Goal: Communication & Community: Answer question/provide support

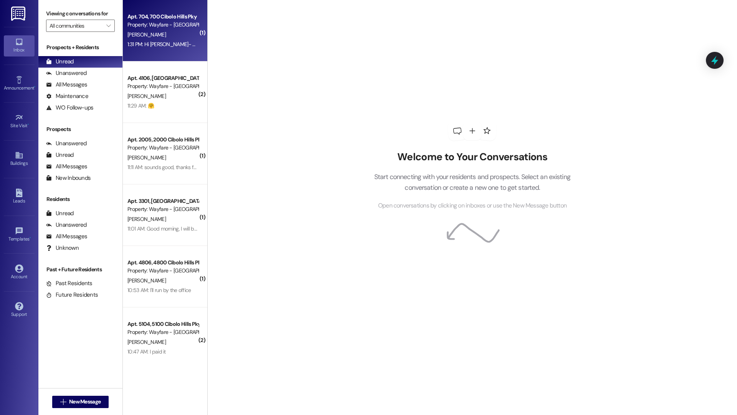
click at [171, 56] on div "Apt. 704, 700 Cibolo Hills Pky Property: Wayfare - Cibolo Hills B. Argaez 1:31 …" at bounding box center [165, 30] width 84 height 61
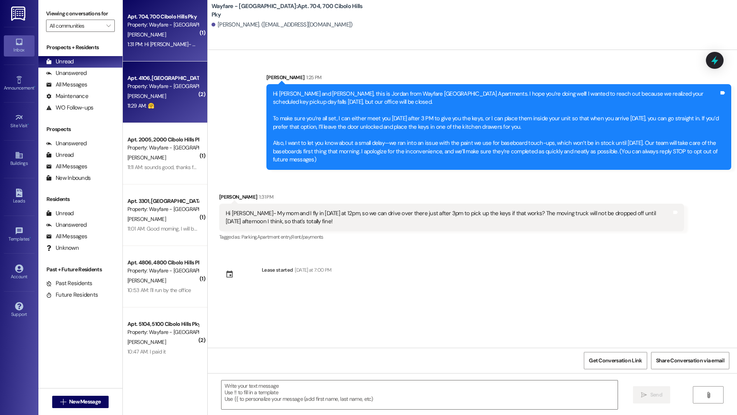
click at [177, 87] on div "Apt. 4106, 4100 Cibolo Hills Pky Property: Wayfare - Cibolo Hills" at bounding box center [163, 82] width 73 height 18
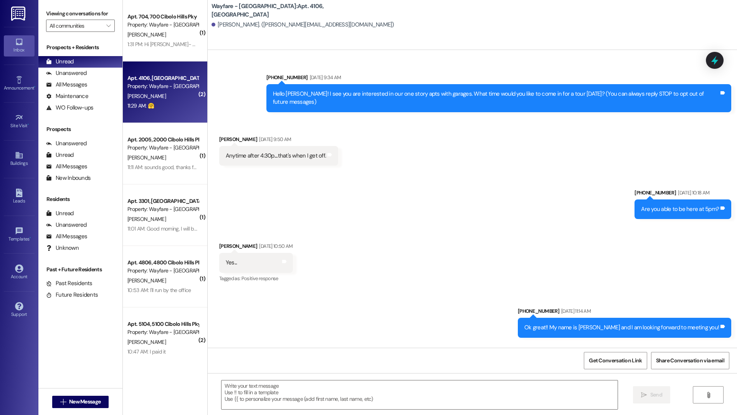
scroll to position [11344, 0]
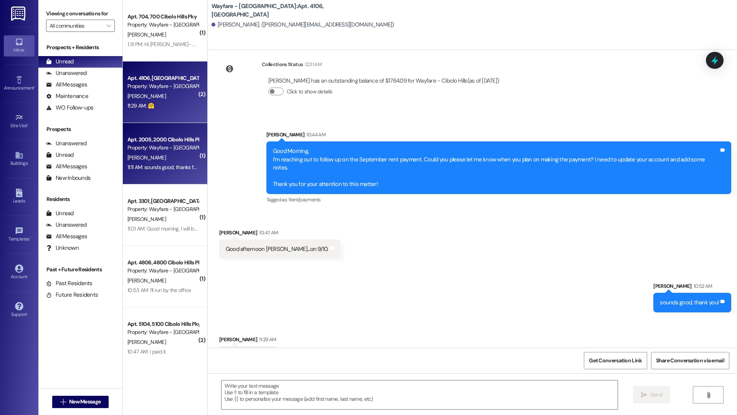
click at [171, 141] on div "Apt. 2005, 2000 Cibolo Hills Pky" at bounding box center [162, 139] width 71 height 8
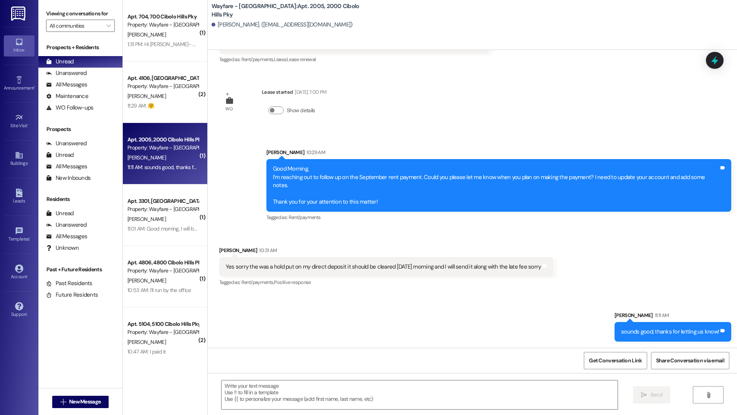
scroll to position [1083, 0]
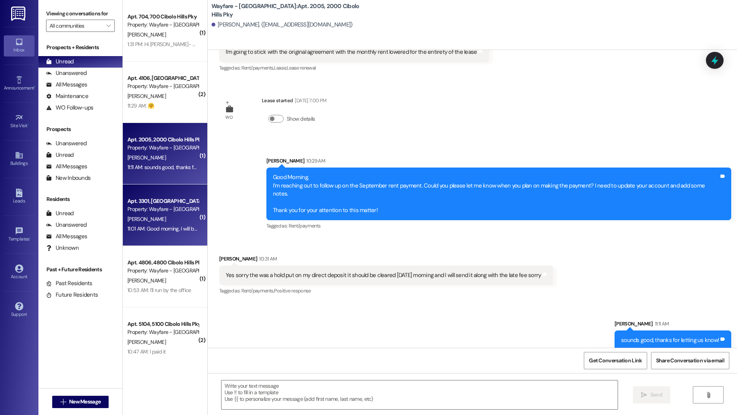
click at [166, 224] on div "11:01 AM: Good morning, I will be paying it by 9/19.... Thanks for reaching out…" at bounding box center [163, 229] width 73 height 10
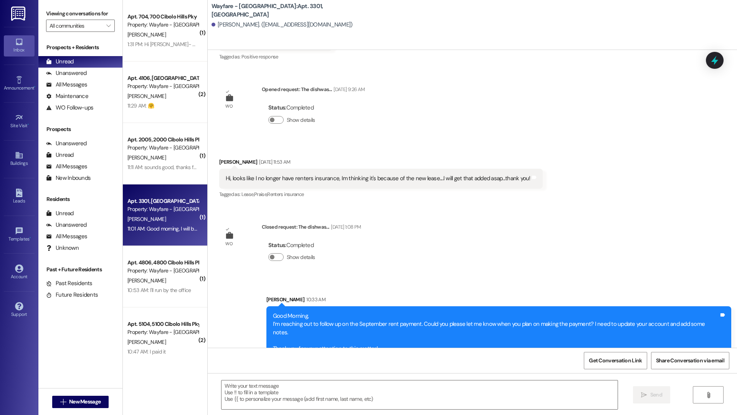
scroll to position [12239, 0]
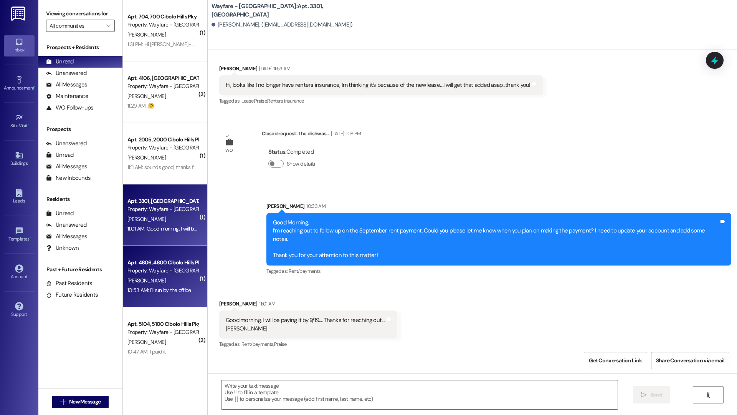
click at [155, 265] on div "Apt. 4806, 4800 Cibolo Hills Pky" at bounding box center [162, 262] width 71 height 8
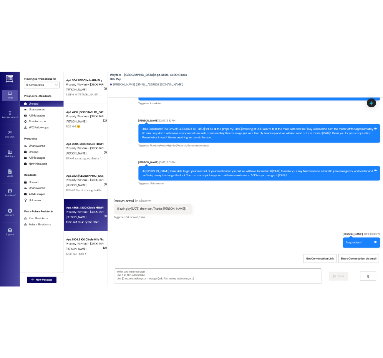
scroll to position [13153, 0]
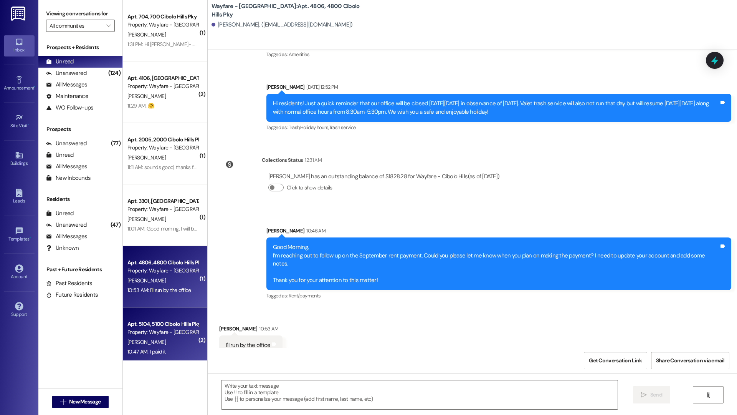
click at [153, 328] on div "Property: Wayfare - Cibolo Hills" at bounding box center [162, 332] width 71 height 8
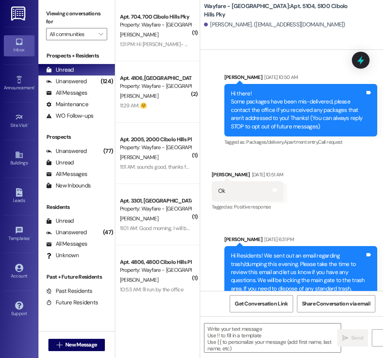
scroll to position [20444, 0]
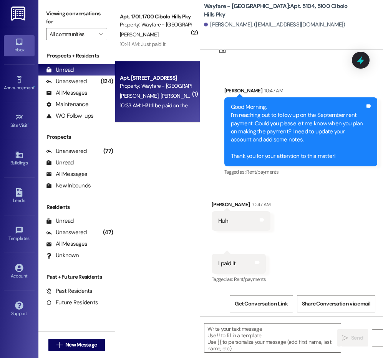
click at [164, 96] on span "A. Crownover" at bounding box center [179, 95] width 38 height 7
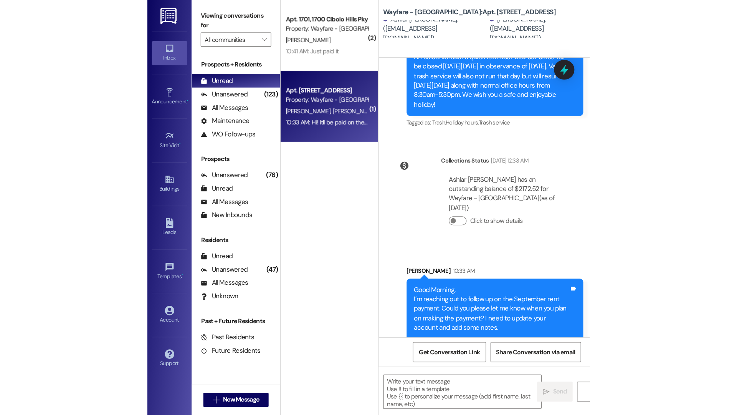
scroll to position [12592, 0]
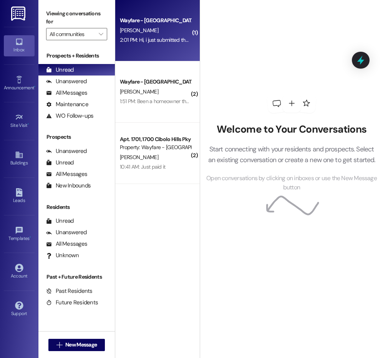
click at [139, 23] on div "Wayfare - Cibolo Hills Prospect" at bounding box center [155, 21] width 71 height 8
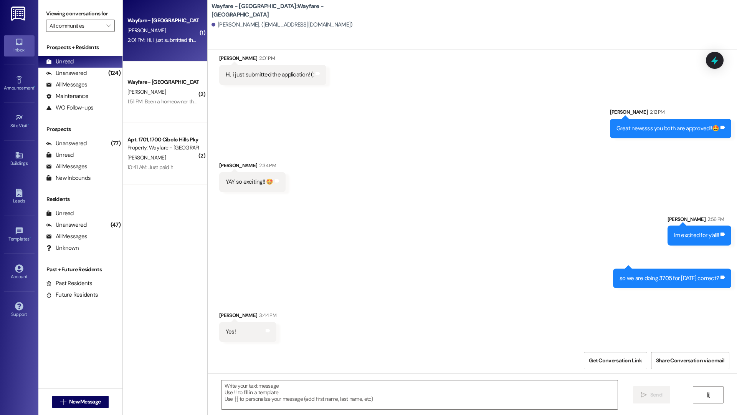
scroll to position [607, 0]
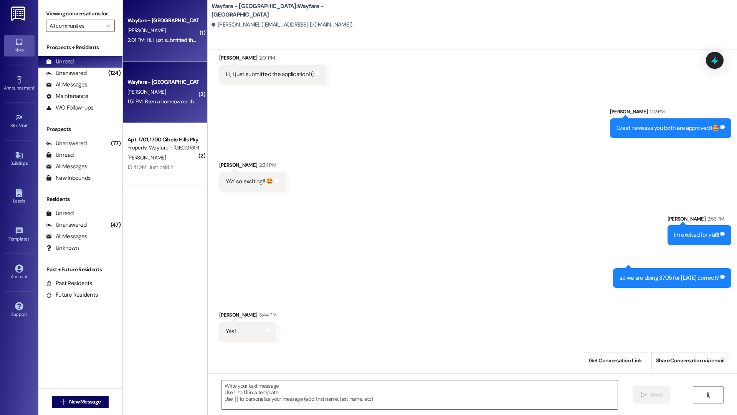
click at [168, 86] on div "Wayfare - [GEOGRAPHIC_DATA]" at bounding box center [162, 82] width 71 height 8
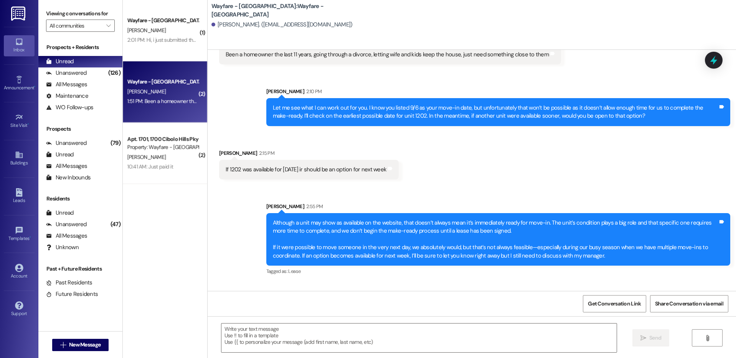
scroll to position [165, 0]
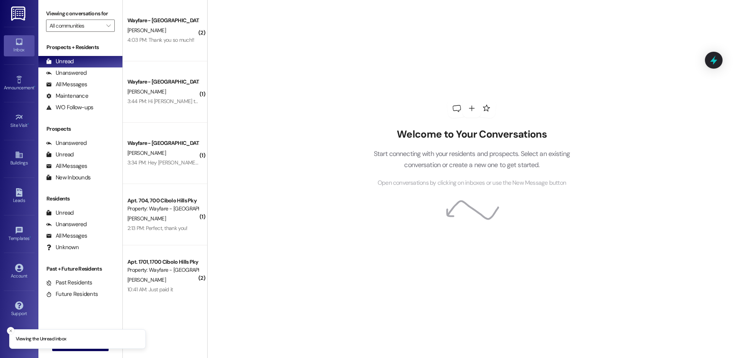
click at [506, 77] on div "Welcome to Your Conversations Start connecting with your residents and prospect…" at bounding box center [472, 143] width 230 height 287
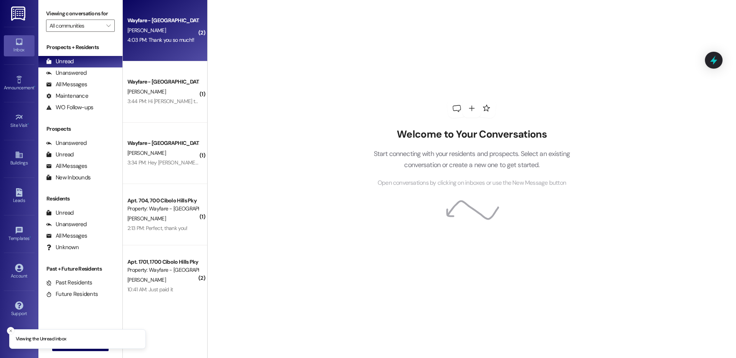
click at [177, 44] on div "4:03 PM: Thank you so much!! 4:03 PM: Thank you so much!!" at bounding box center [163, 40] width 73 height 10
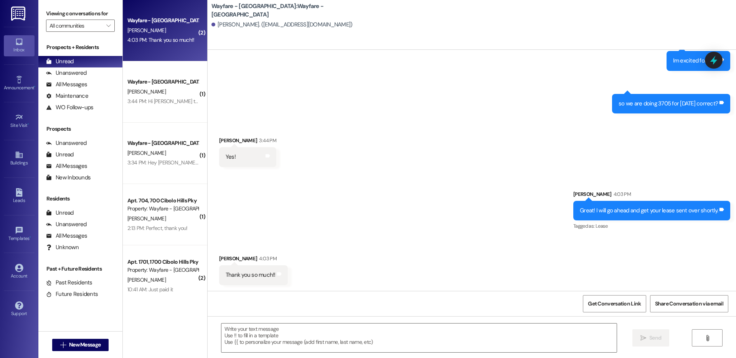
scroll to position [781, 0]
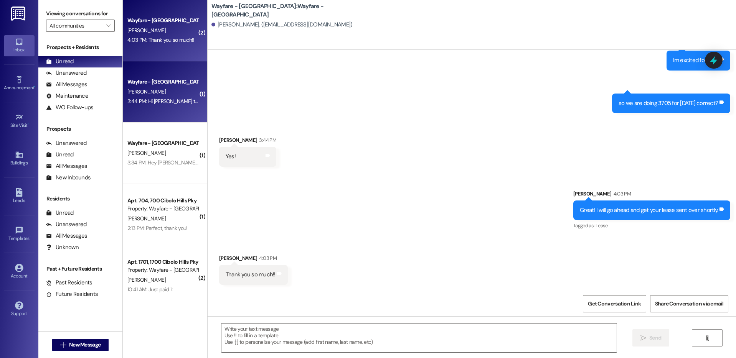
click at [143, 98] on div "3:44 PM: Hi Jordan thanks for following up I settled on another place 3:44 PM: …" at bounding box center [214, 101] width 174 height 7
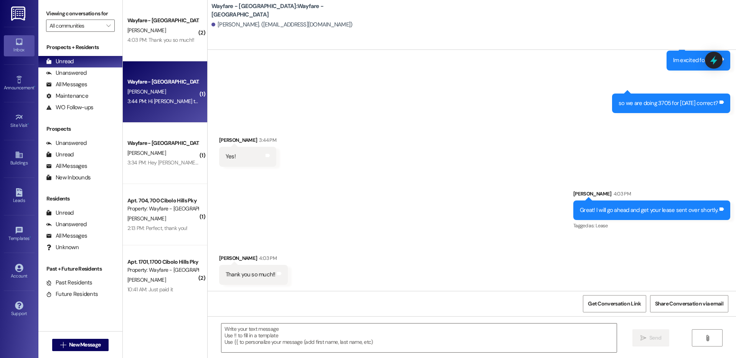
scroll to position [0, 0]
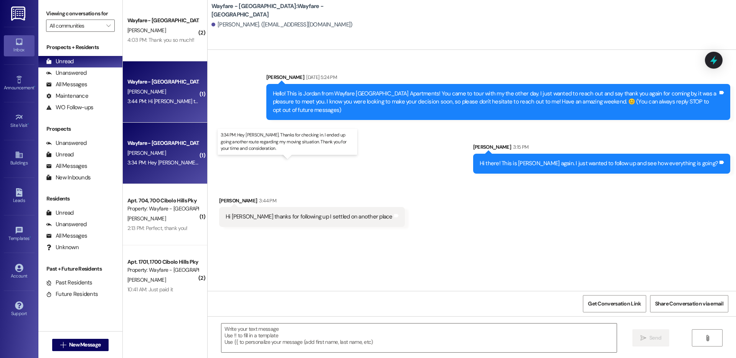
click at [155, 160] on div "3:34 PM: Hey Jordan. Thanks for checking in. I ended up going another route reg…" at bounding box center [305, 162] width 357 height 7
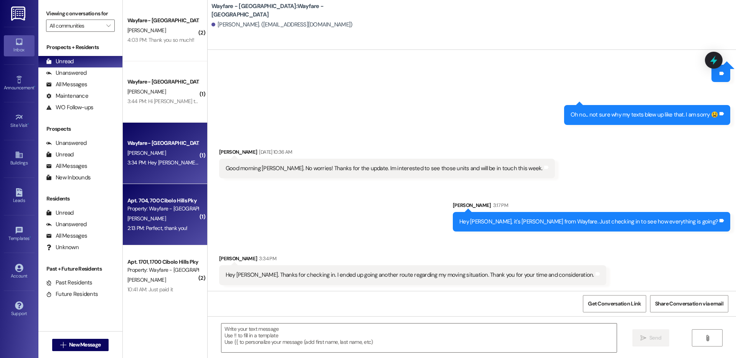
click at [152, 220] on div "B. Argaez" at bounding box center [163, 219] width 73 height 10
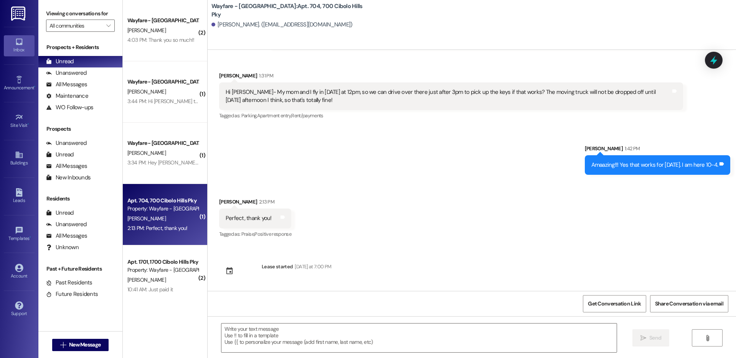
scroll to position [121, 0]
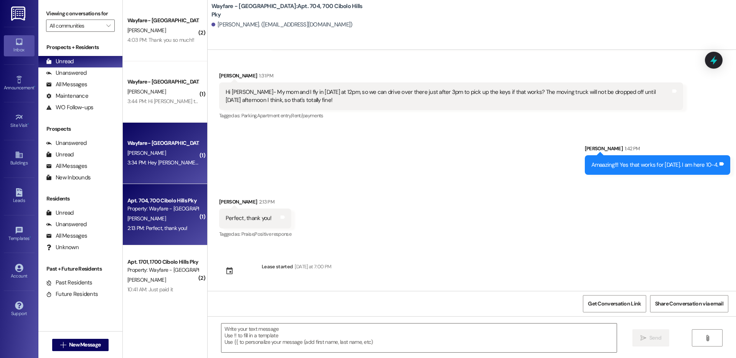
click at [144, 181] on div "Wayfare - Cibolo Hills Prospect E. Thompson 3:34 PM: Hey Jordan. Thanks for che…" at bounding box center [165, 153] width 84 height 61
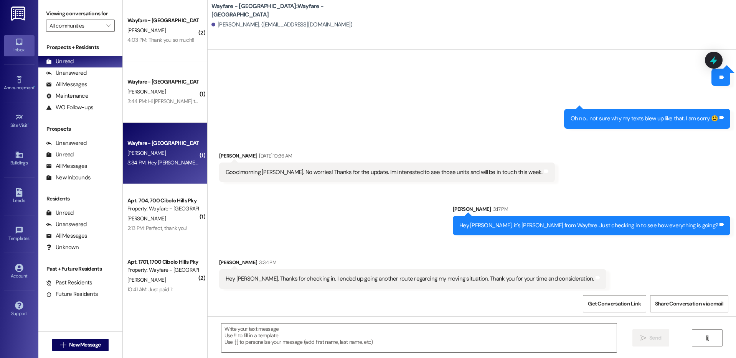
scroll to position [1153, 0]
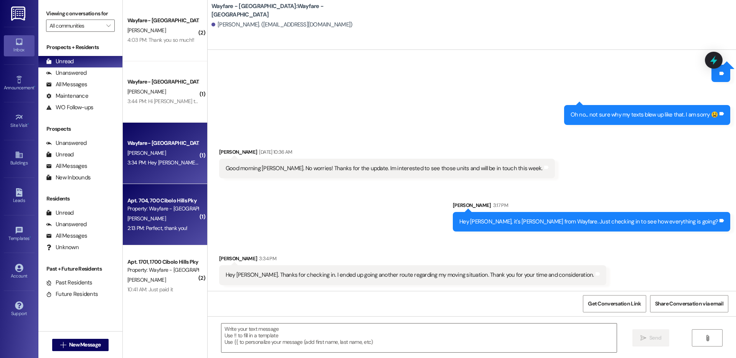
click at [152, 226] on div "2:13 PM: Perfect, thank you! 2:13 PM: Perfect, thank you!" at bounding box center [157, 228] width 60 height 7
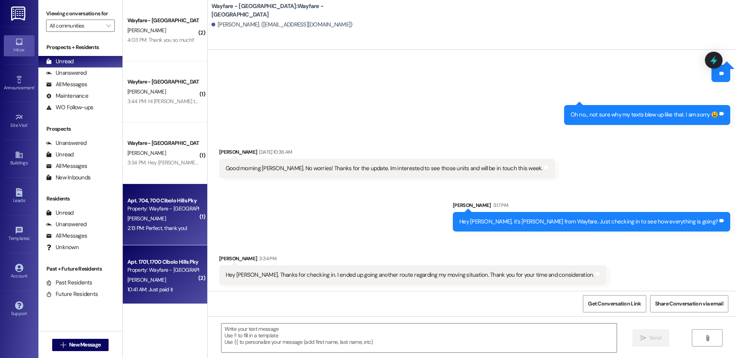
scroll to position [121, 0]
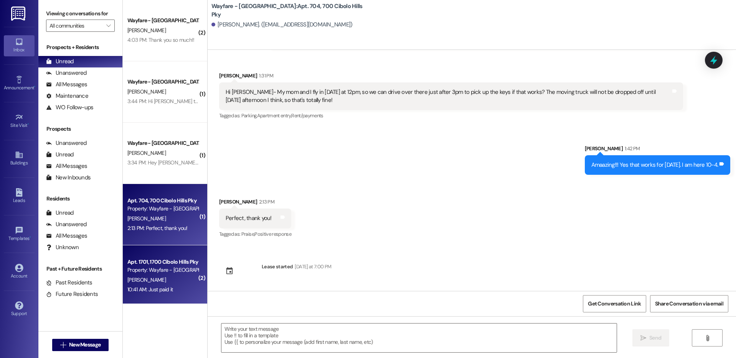
click at [169, 279] on div "A. Prather" at bounding box center [163, 281] width 73 height 10
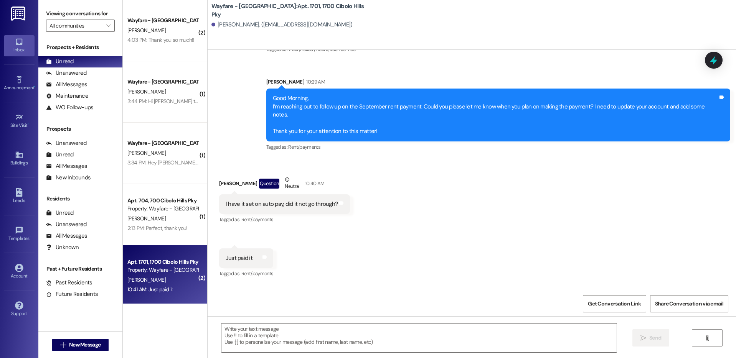
scroll to position [8172, 0]
